Goal: Information Seeking & Learning: Learn about a topic

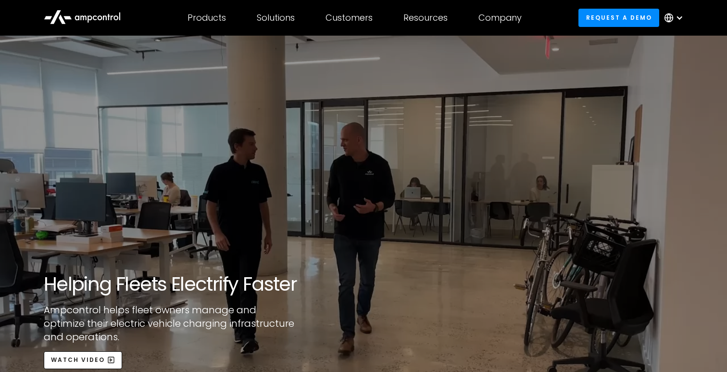
scroll to position [918, 0]
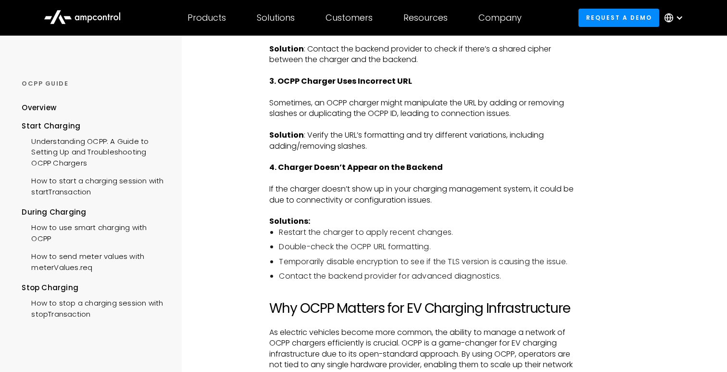
scroll to position [1530, 0]
